Goal: Check status: Check status

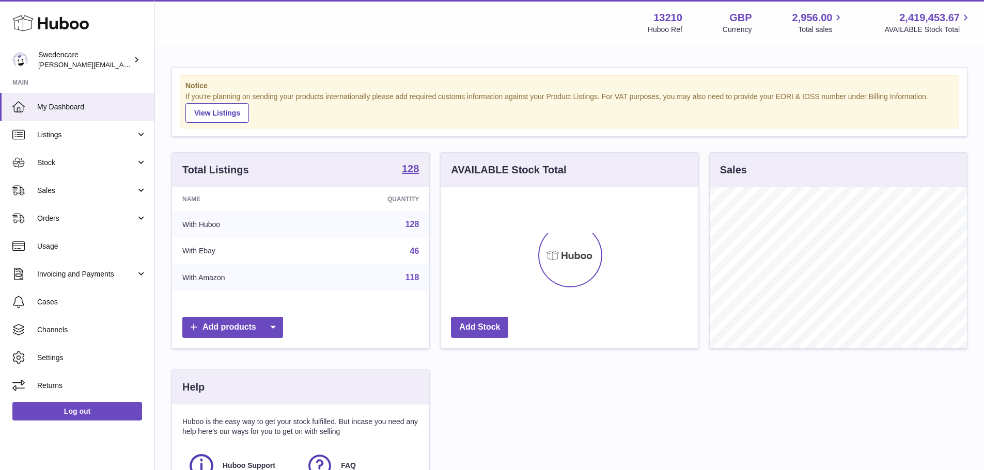
scroll to position [161, 258]
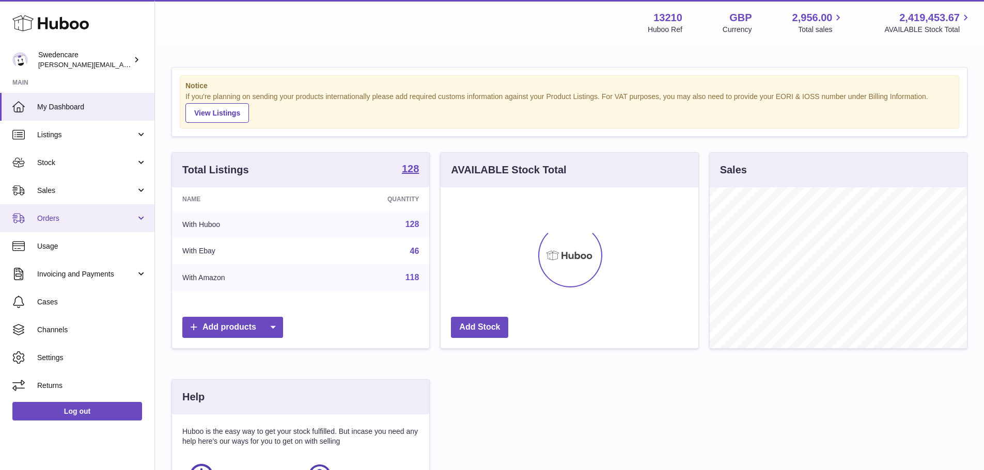
click at [59, 214] on span "Orders" at bounding box center [86, 219] width 99 height 10
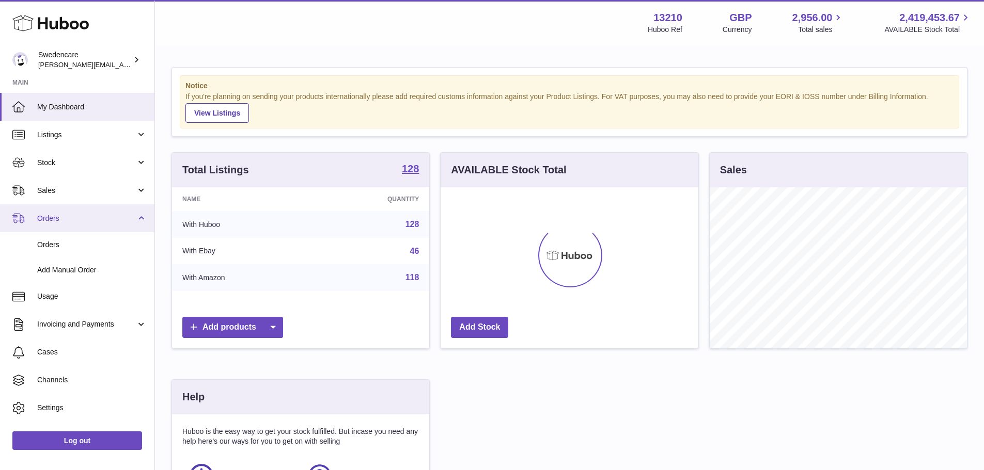
click at [59, 214] on span "Orders" at bounding box center [86, 219] width 99 height 10
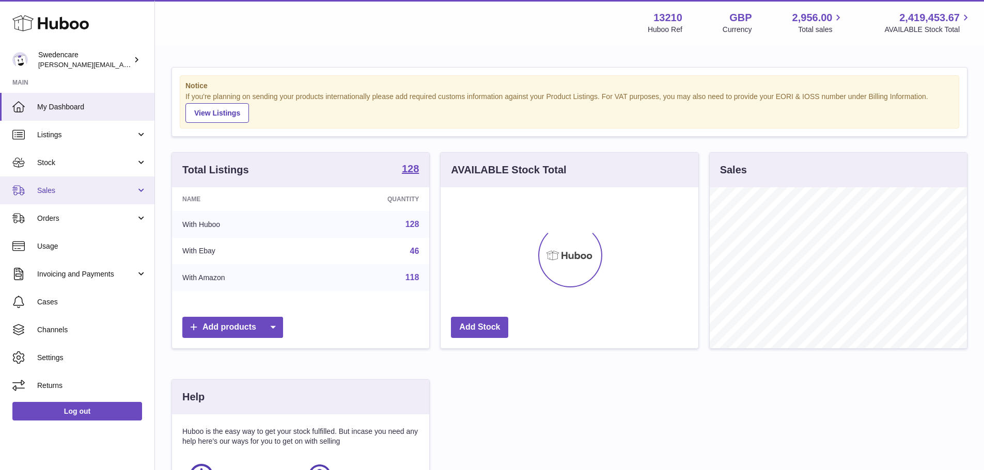
click at [54, 196] on link "Sales" at bounding box center [77, 191] width 154 height 28
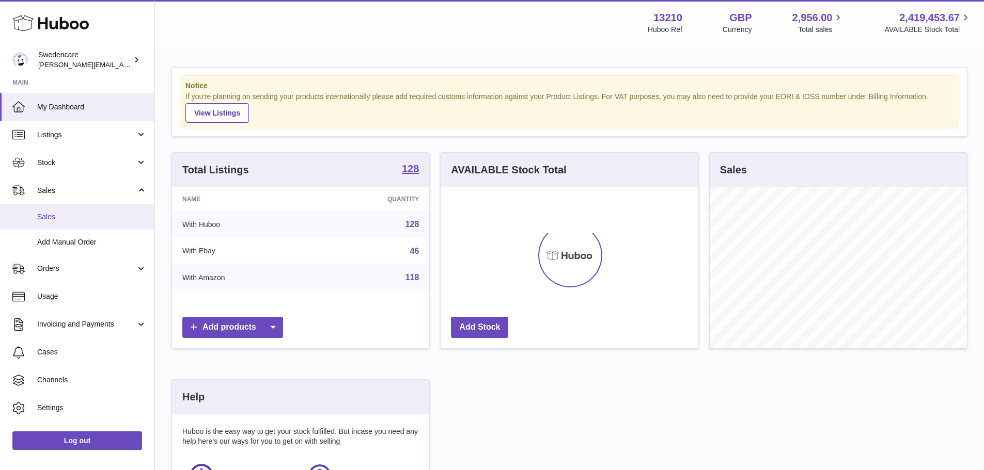
click at [61, 216] on span "Sales" at bounding box center [91, 217] width 109 height 10
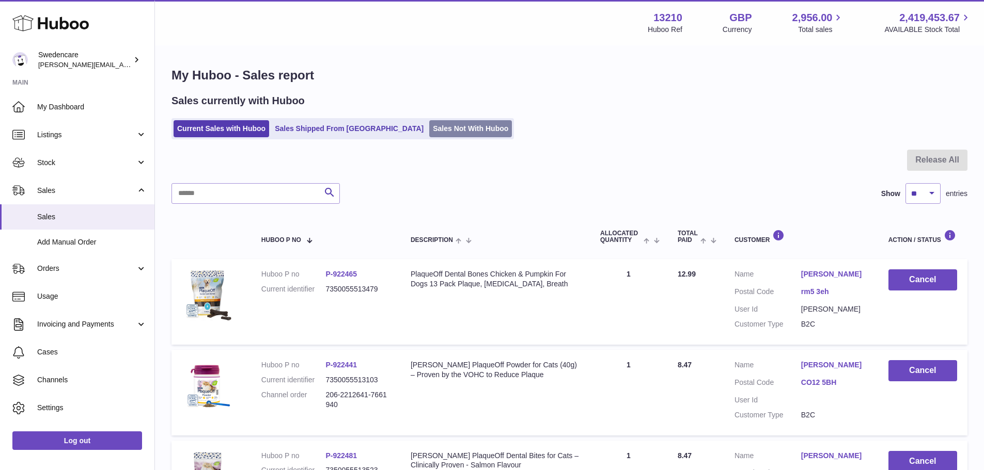
click at [429, 126] on link "Sales Not With Huboo" at bounding box center [470, 128] width 83 height 17
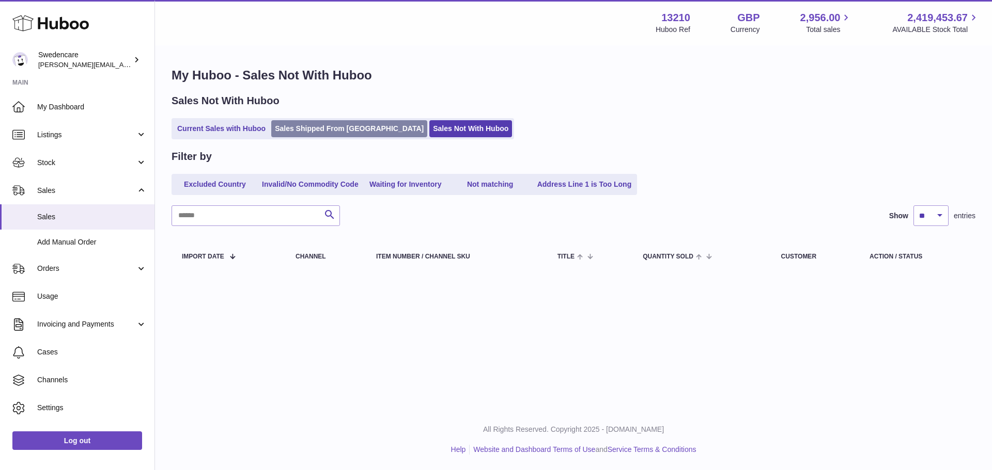
click at [327, 133] on link "Sales Shipped From [GEOGRAPHIC_DATA]" at bounding box center [349, 128] width 156 height 17
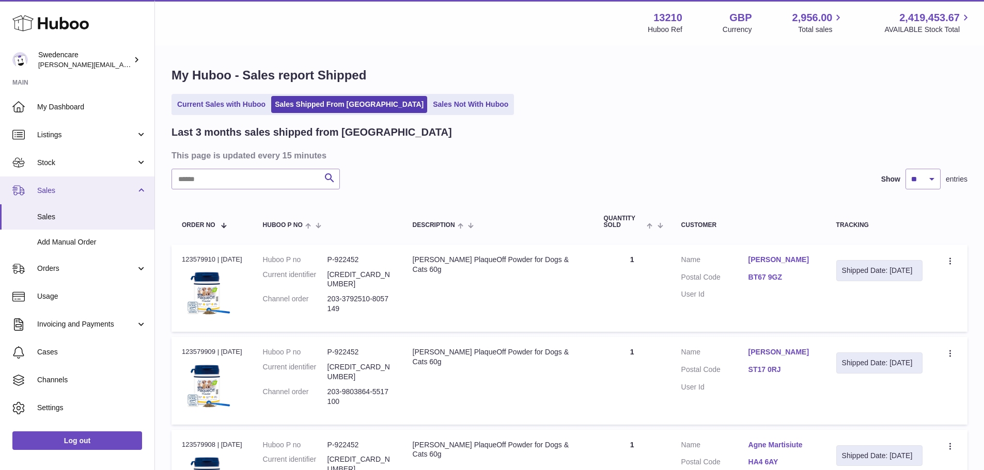
click at [111, 189] on span "Sales" at bounding box center [86, 191] width 99 height 10
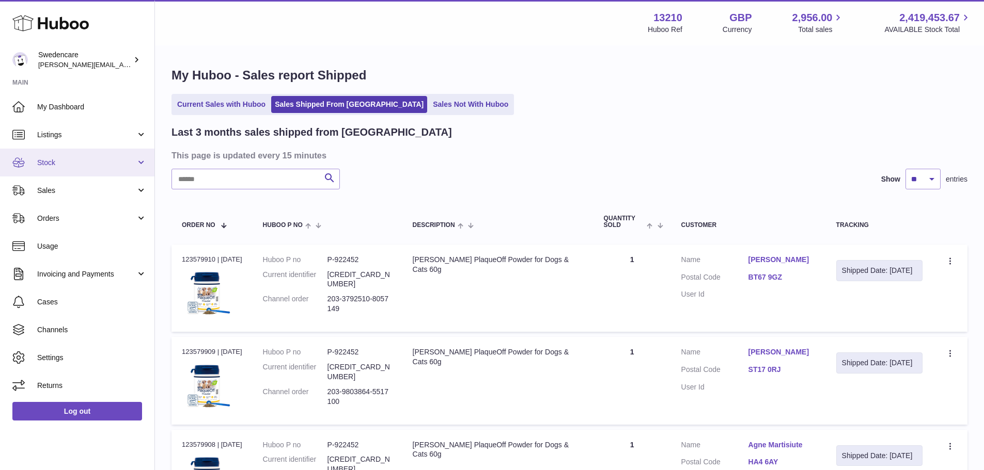
click at [87, 156] on link "Stock" at bounding box center [77, 163] width 154 height 28
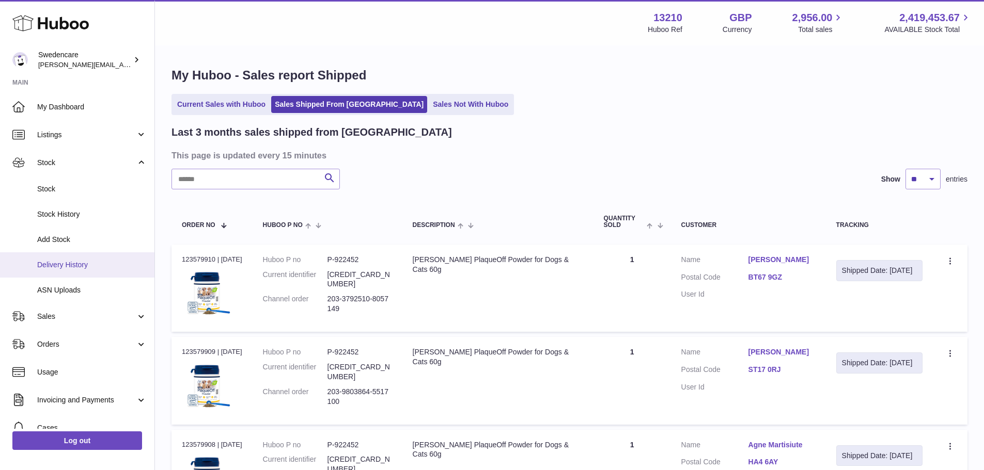
click at [73, 264] on span "Delivery History" at bounding box center [91, 265] width 109 height 10
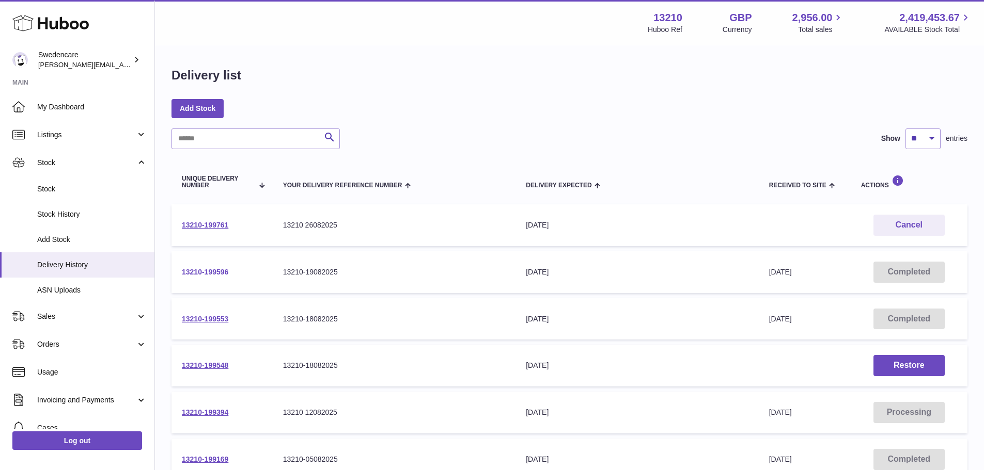
click at [209, 273] on link "13210-199596" at bounding box center [205, 272] width 46 height 8
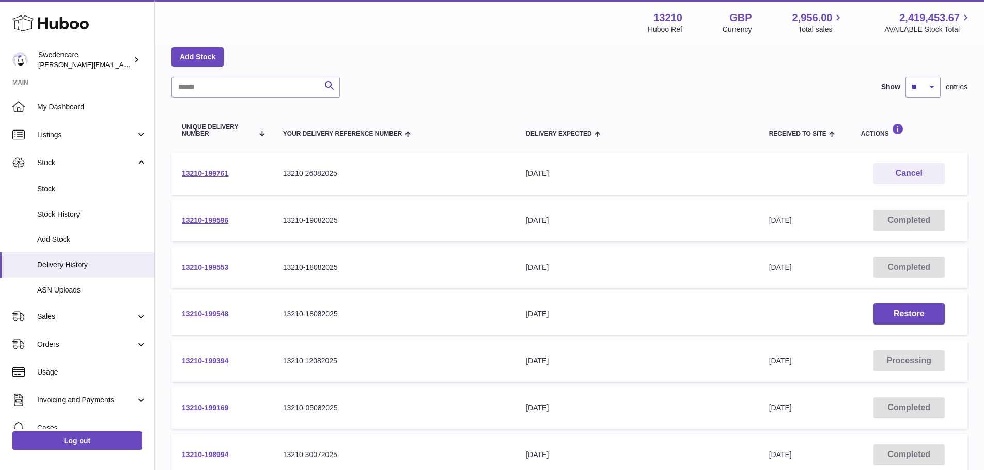
click at [215, 265] on link "13210-199553" at bounding box center [205, 267] width 46 height 8
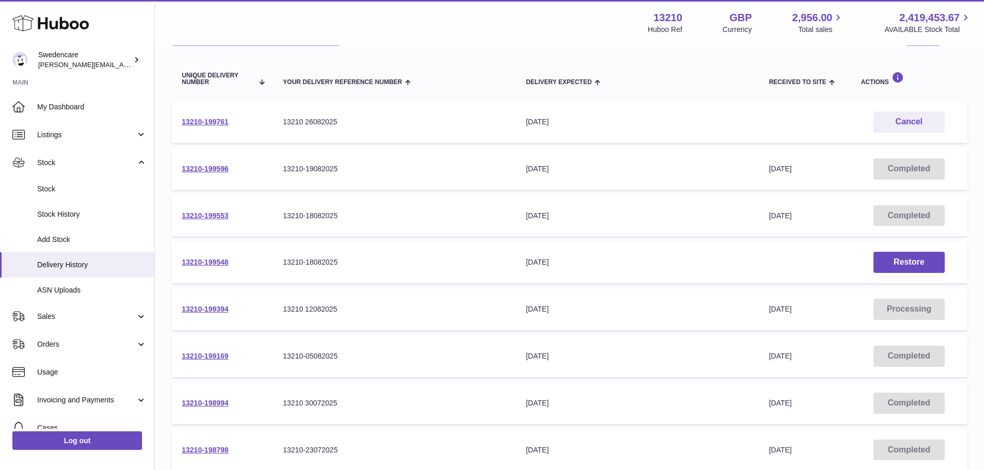
click at [206, 305] on td "13210-199394" at bounding box center [221, 310] width 101 height 42
click at [202, 307] on link "13210-199394" at bounding box center [205, 309] width 46 height 8
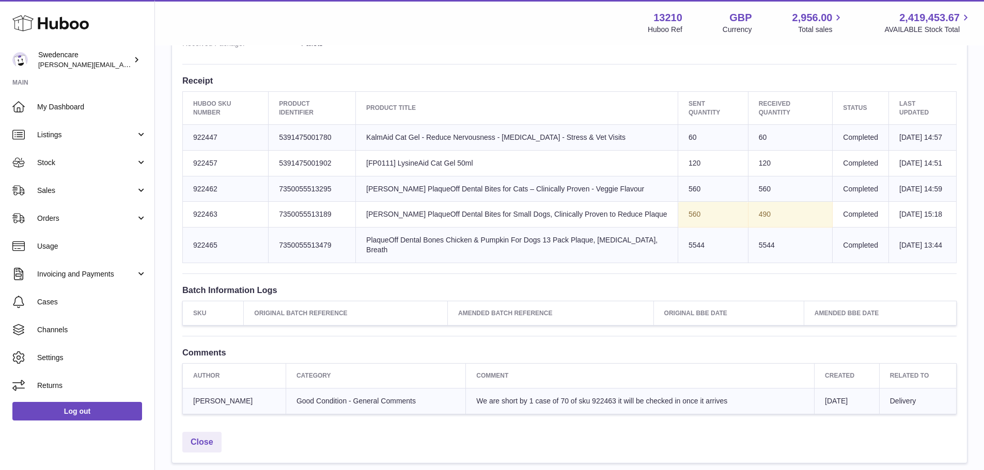
scroll to position [413, 0]
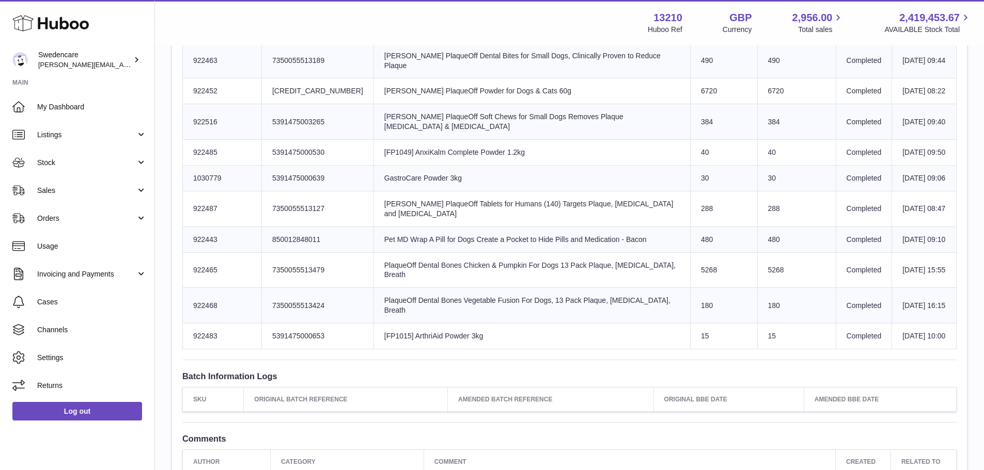
scroll to position [752, 0]
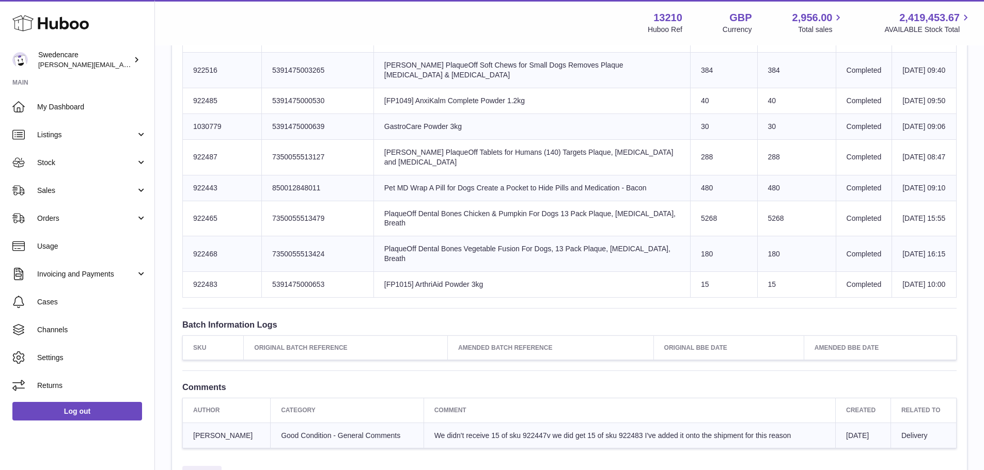
drag, startPoint x: 422, startPoint y: 376, endPoint x: 784, endPoint y: 383, distance: 362.1
click at [784, 423] on td "We didn't receive 15 of sku 922447v we did get 15 of sku 922483 I've added it o…" at bounding box center [629, 436] width 412 height 26
copy span "We didn't receive 15 of sku 922447v we did get 15 of sku 922483 I've added it o…"
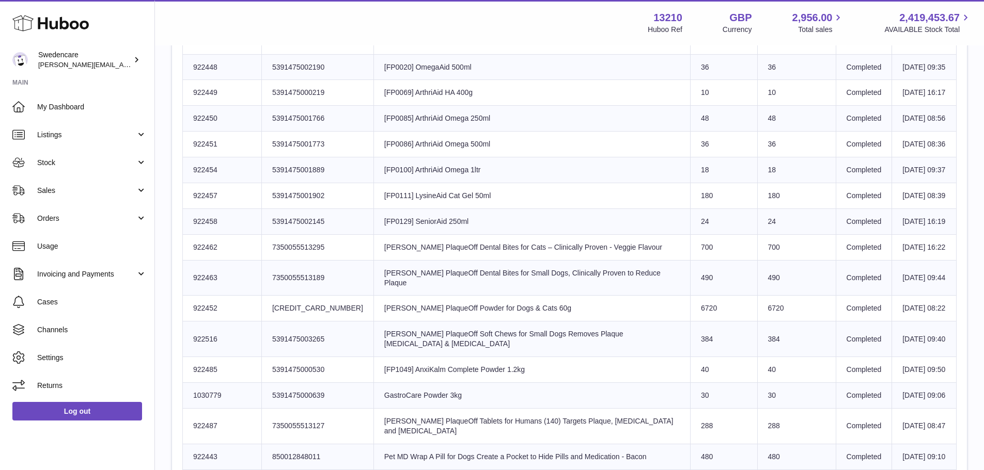
scroll to position [391, 0]
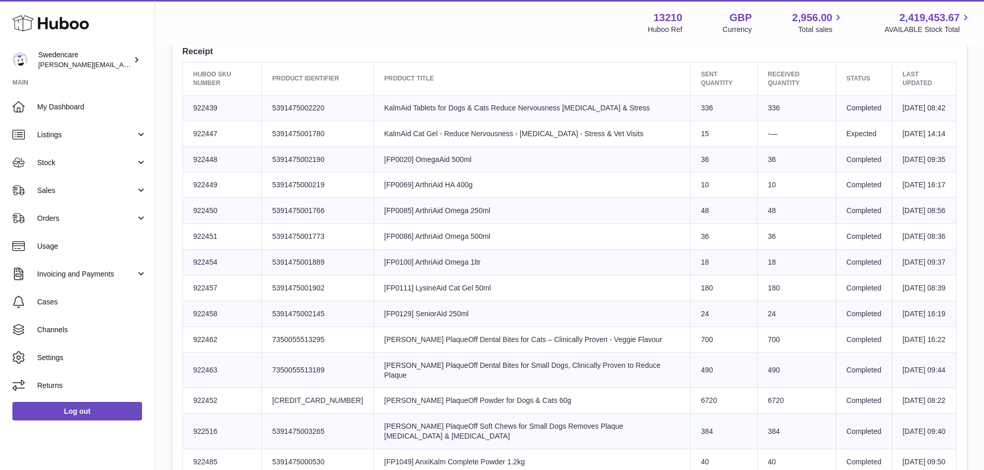
drag, startPoint x: 217, startPoint y: 122, endPoint x: 193, endPoint y: 123, distance: 24.3
click at [193, 123] on td "Huboo SKU Number 922447" at bounding box center [222, 134] width 79 height 26
copy td "922447"
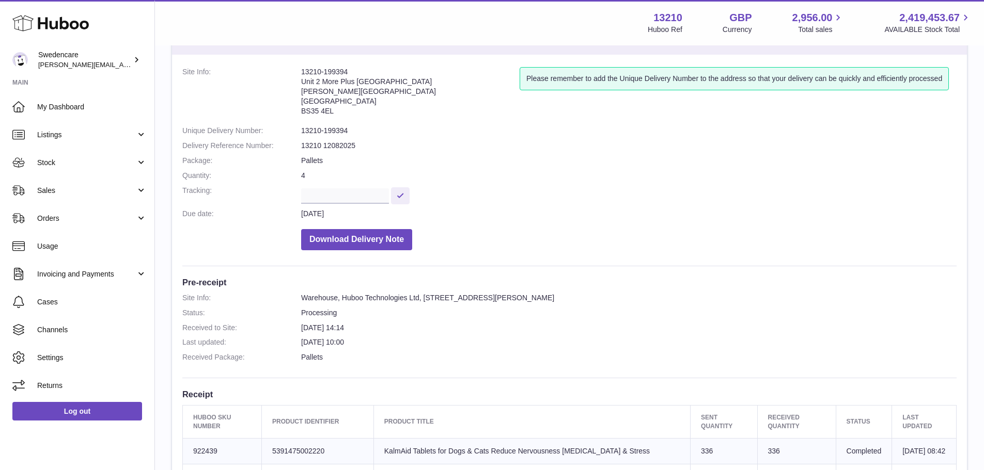
scroll to position [0, 0]
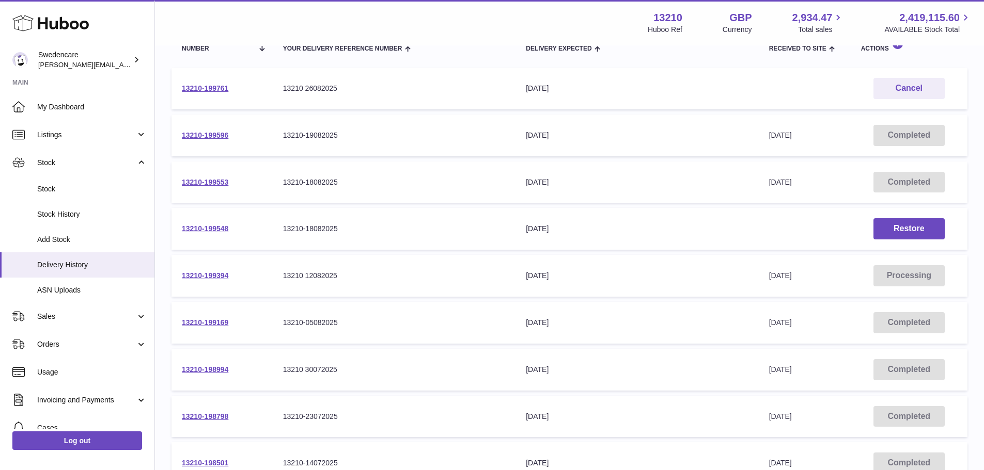
scroll to position [155, 0]
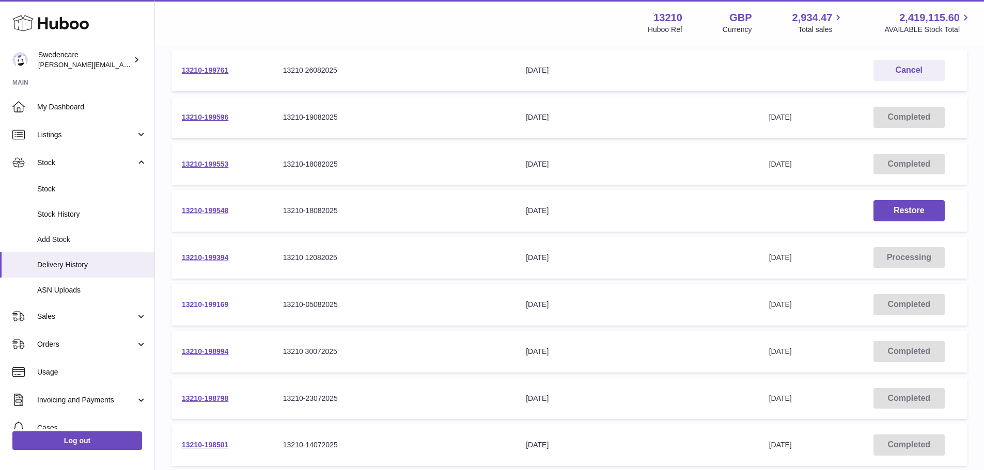
click at [203, 308] on link "13210-199169" at bounding box center [205, 305] width 46 height 8
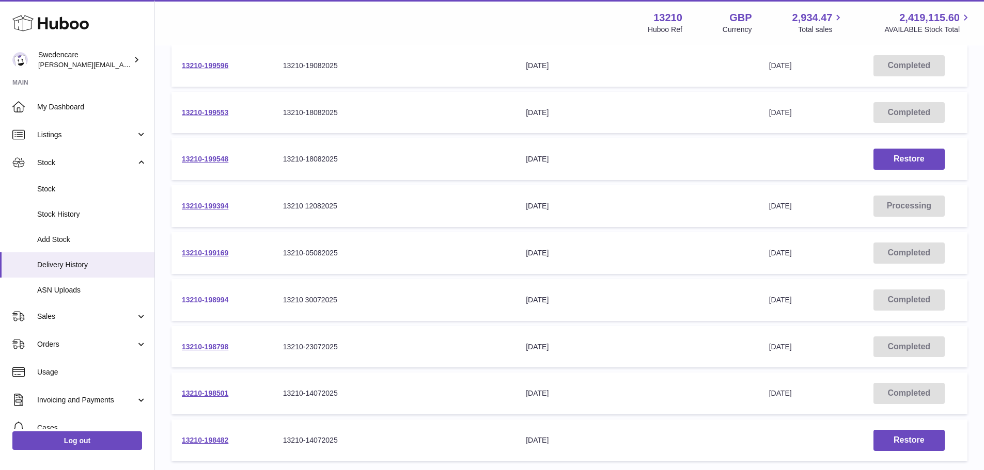
click at [198, 299] on link "13210-198994" at bounding box center [205, 300] width 46 height 8
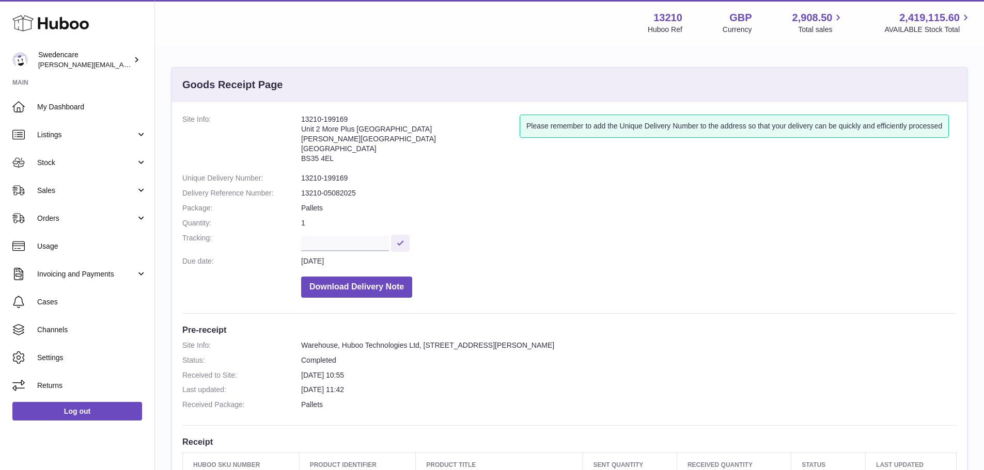
scroll to position [289, 0]
